Goal: Check status: Check status

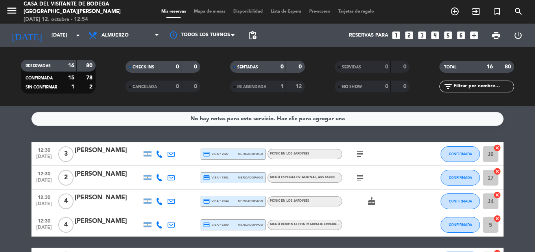
click at [79, 42] on div "[DATE] [DATE] arrow_drop_down" at bounding box center [45, 35] width 79 height 17
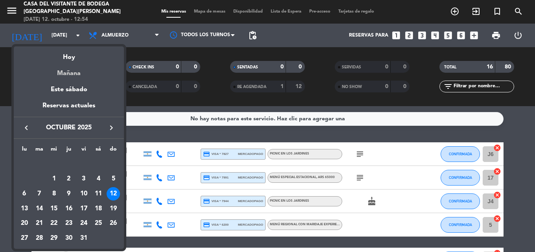
click at [73, 65] on div "Mañana" at bounding box center [69, 71] width 110 height 16
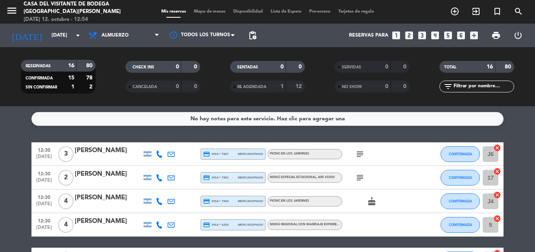
type input "[DATE]"
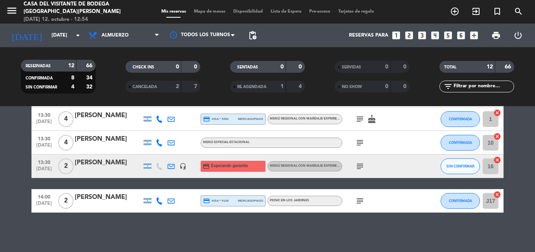
scroll to position [207, 0]
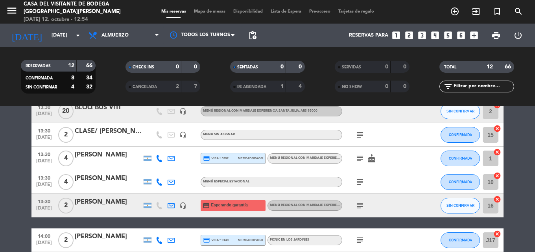
click at [358, 138] on icon "subject" at bounding box center [359, 134] width 9 height 9
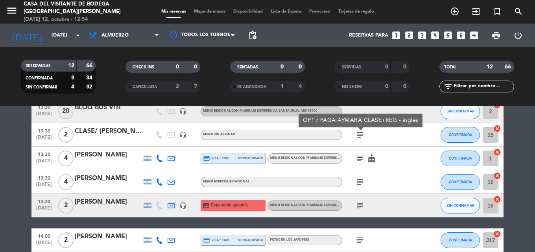
click at [358, 138] on icon "subject" at bounding box center [359, 134] width 9 height 9
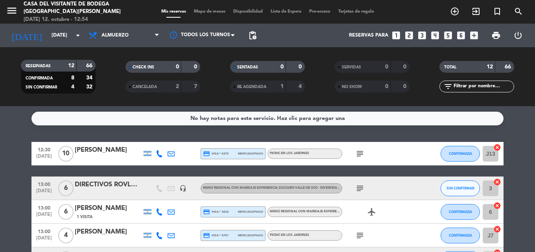
scroll to position [0, 0]
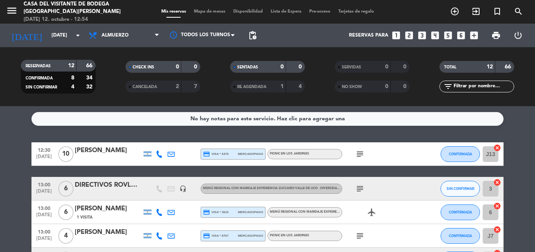
click at [361, 155] on icon "subject" at bounding box center [359, 153] width 9 height 9
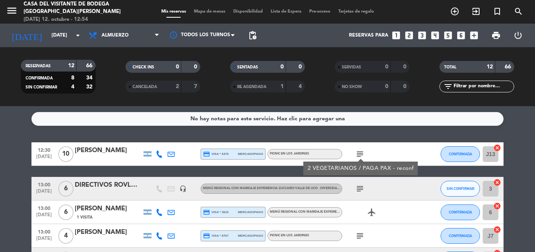
click at [361, 155] on icon "subject" at bounding box center [359, 153] width 9 height 9
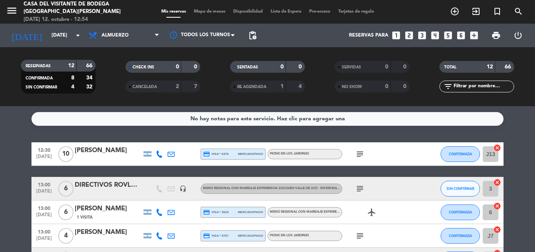
click at [358, 137] on div "No hay notas para este servicio. Haz clic para agregar una 12:30 [DATE] [PERSON…" at bounding box center [267, 179] width 535 height 146
click at [96, 181] on div "DIRECTIVOS ROVLAN (GO BAR)" at bounding box center [108, 185] width 67 height 10
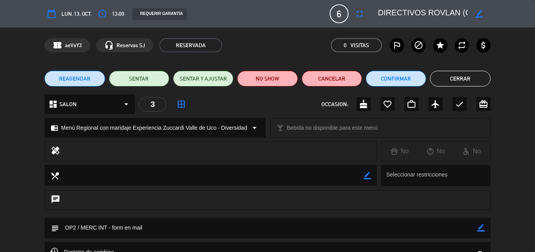
click at [465, 78] on button "Cerrar" at bounding box center [460, 79] width 60 height 16
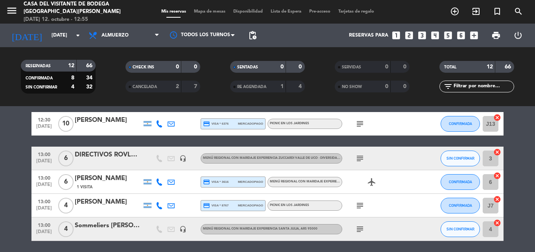
scroll to position [39, 0]
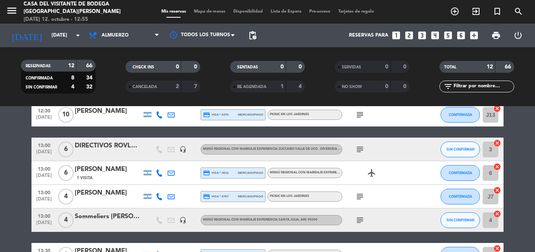
click at [362, 219] on icon "subject" at bounding box center [359, 220] width 9 height 9
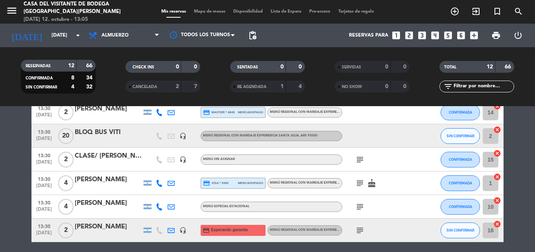
scroll to position [183, 0]
